Goal: Task Accomplishment & Management: Use online tool/utility

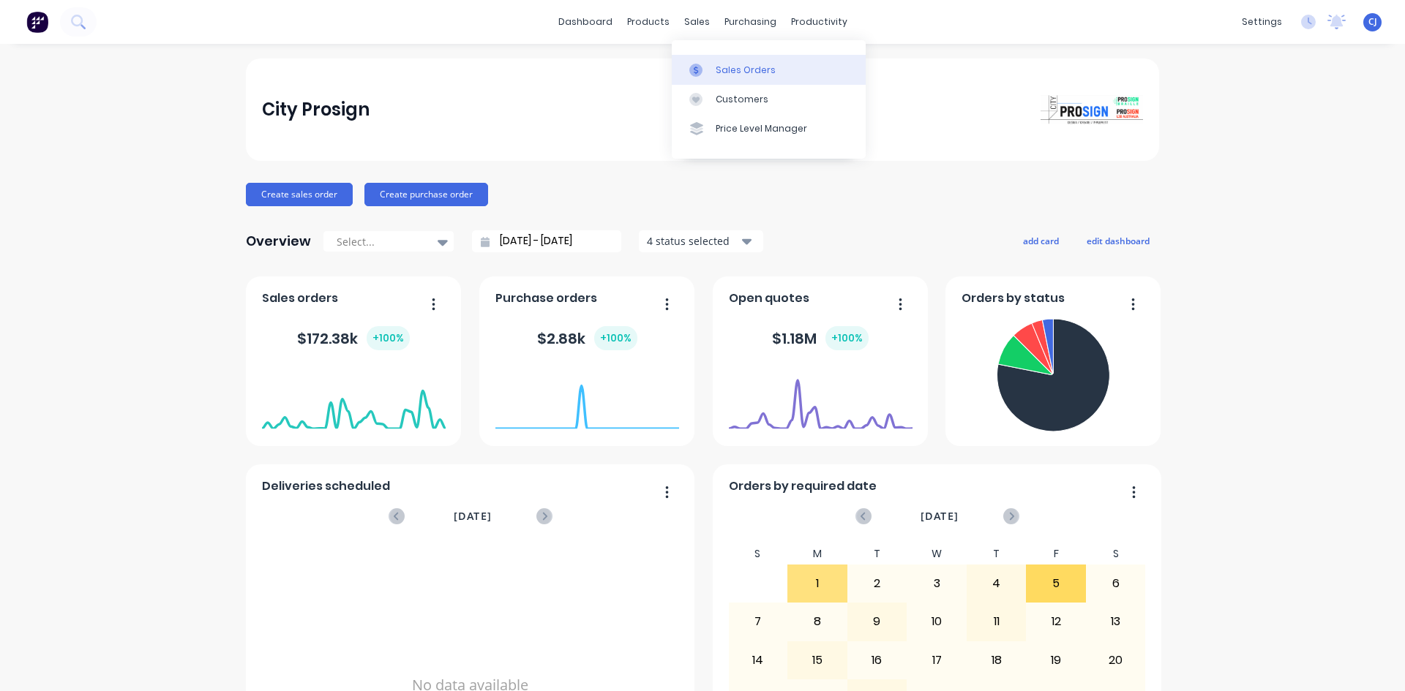
click at [705, 61] on link "Sales Orders" at bounding box center [769, 69] width 194 height 29
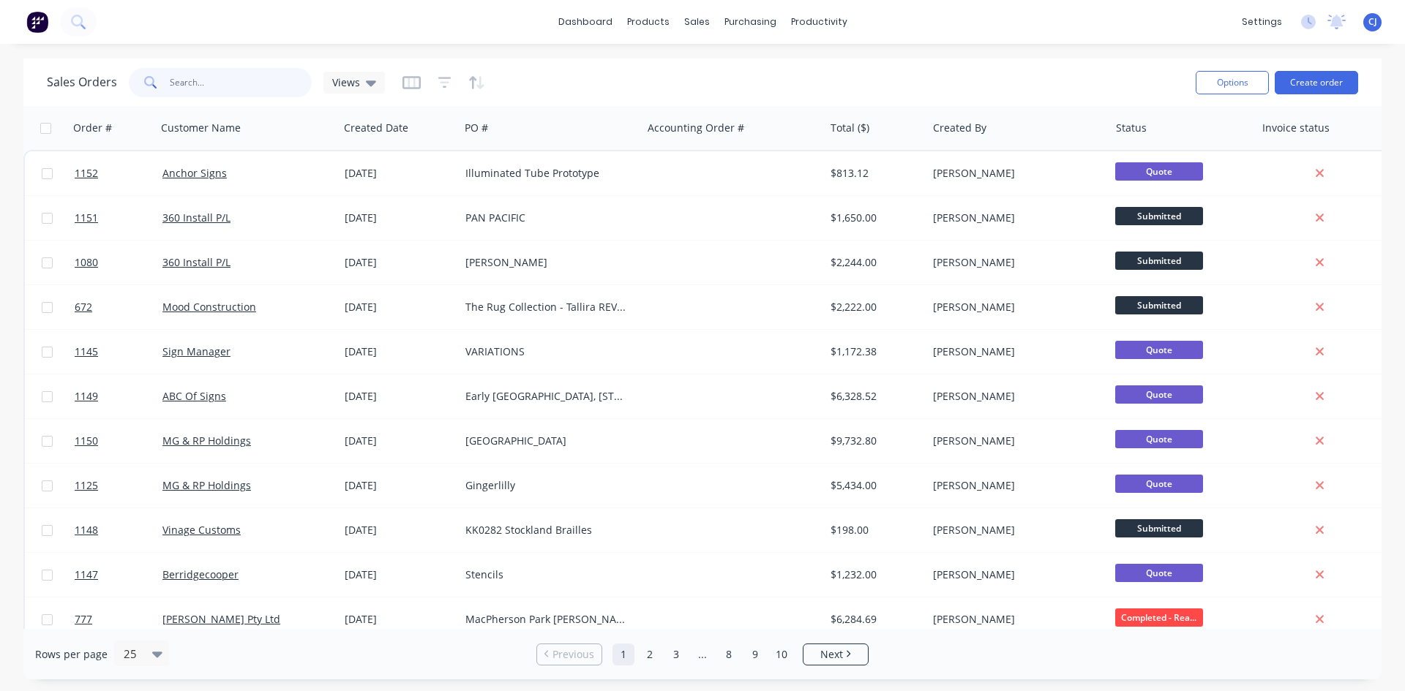
click at [261, 97] on input "text" at bounding box center [241, 82] width 143 height 29
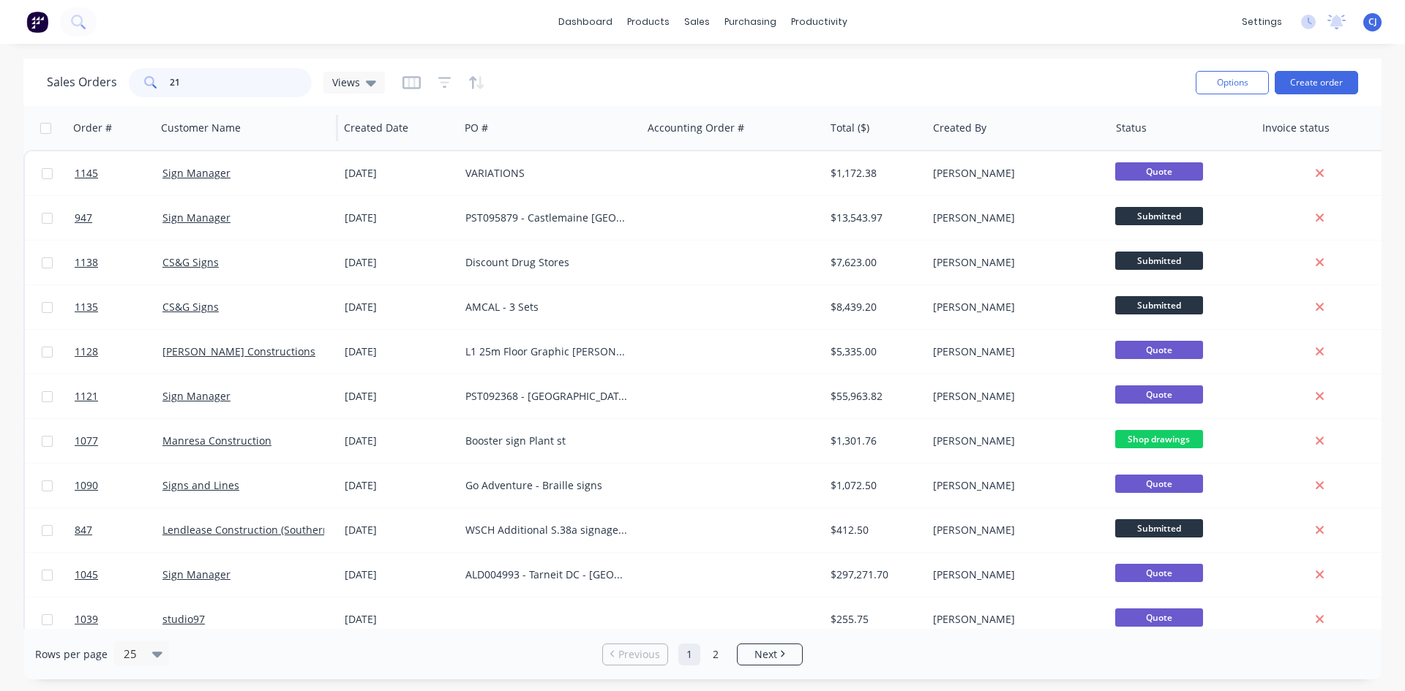
type input "2"
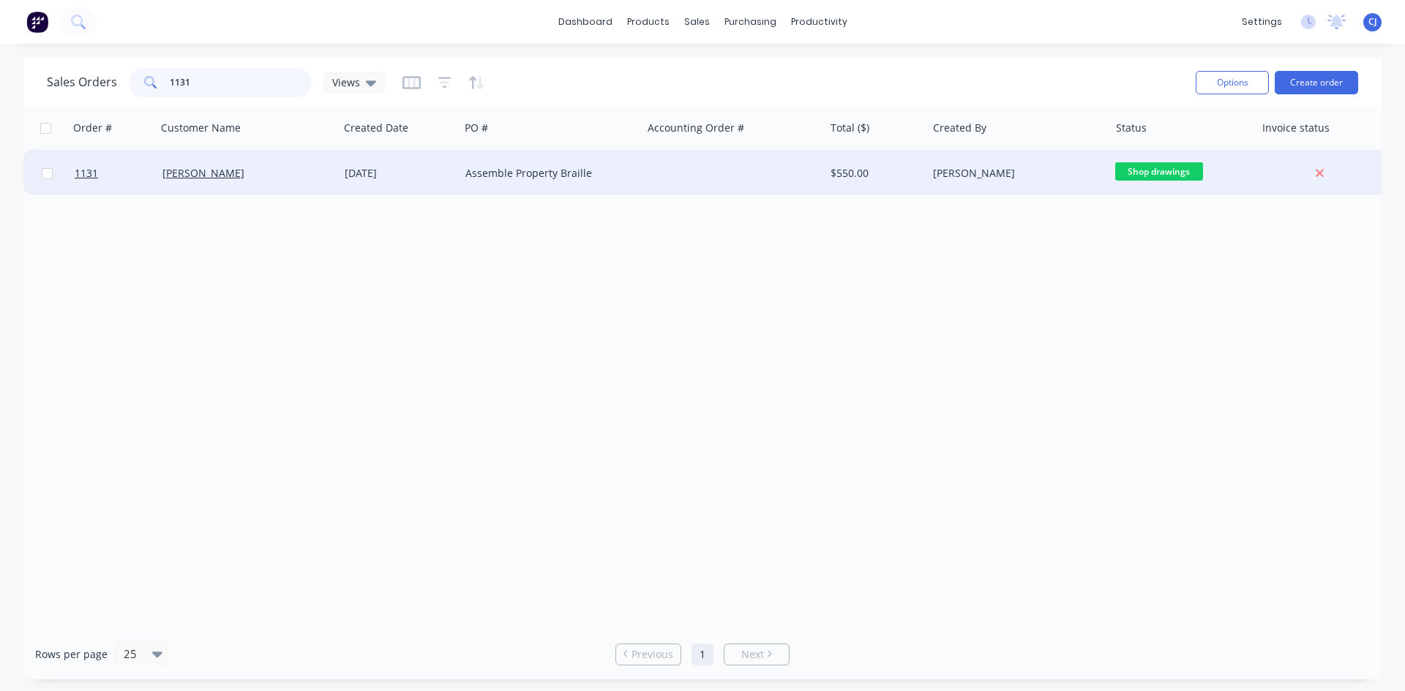
type input "1131"
click at [705, 176] on div at bounding box center [733, 173] width 182 height 44
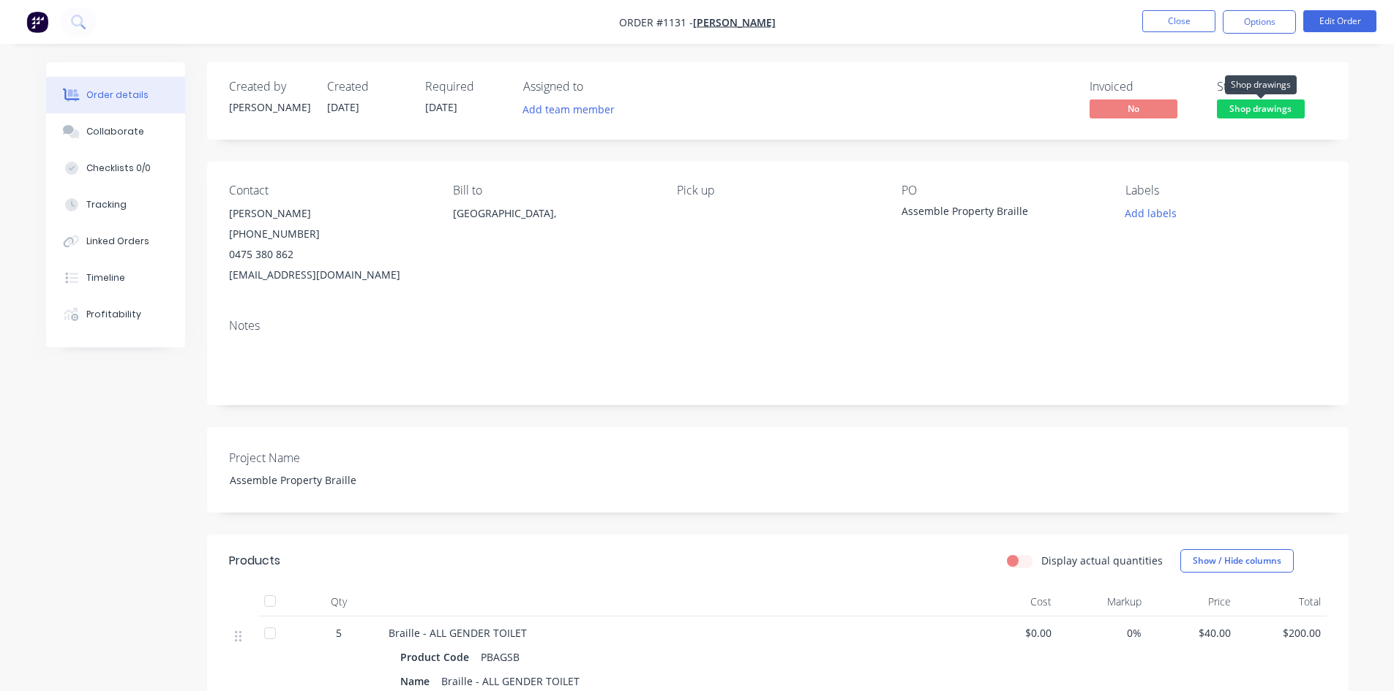
click at [1239, 103] on span "Shop drawings" at bounding box center [1261, 109] width 88 height 18
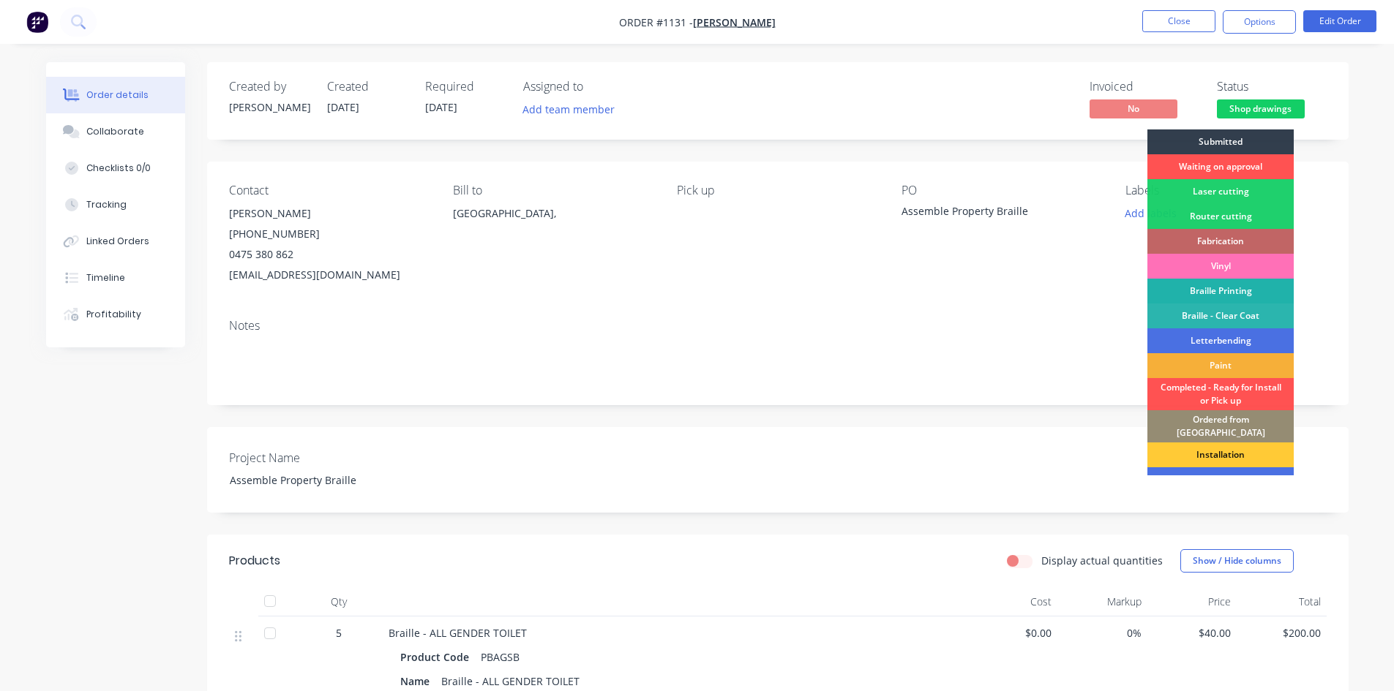
click at [1228, 288] on div "Braille Printing" at bounding box center [1220, 291] width 146 height 25
